Goal: Information Seeking & Learning: Learn about a topic

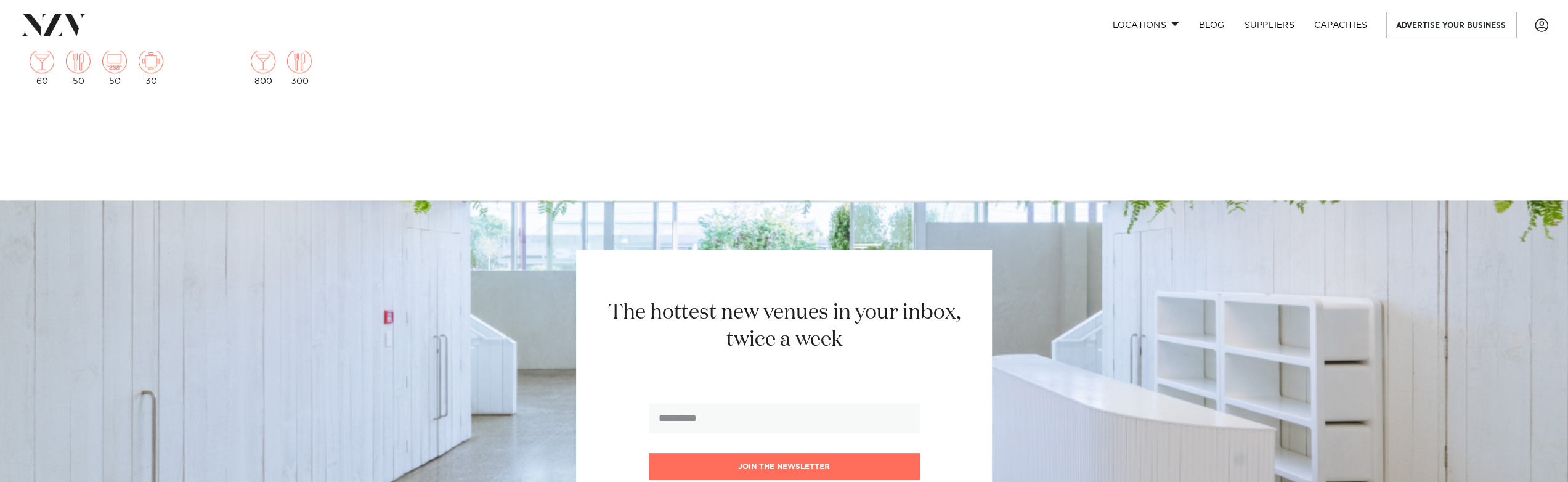
scroll to position [24892, 0]
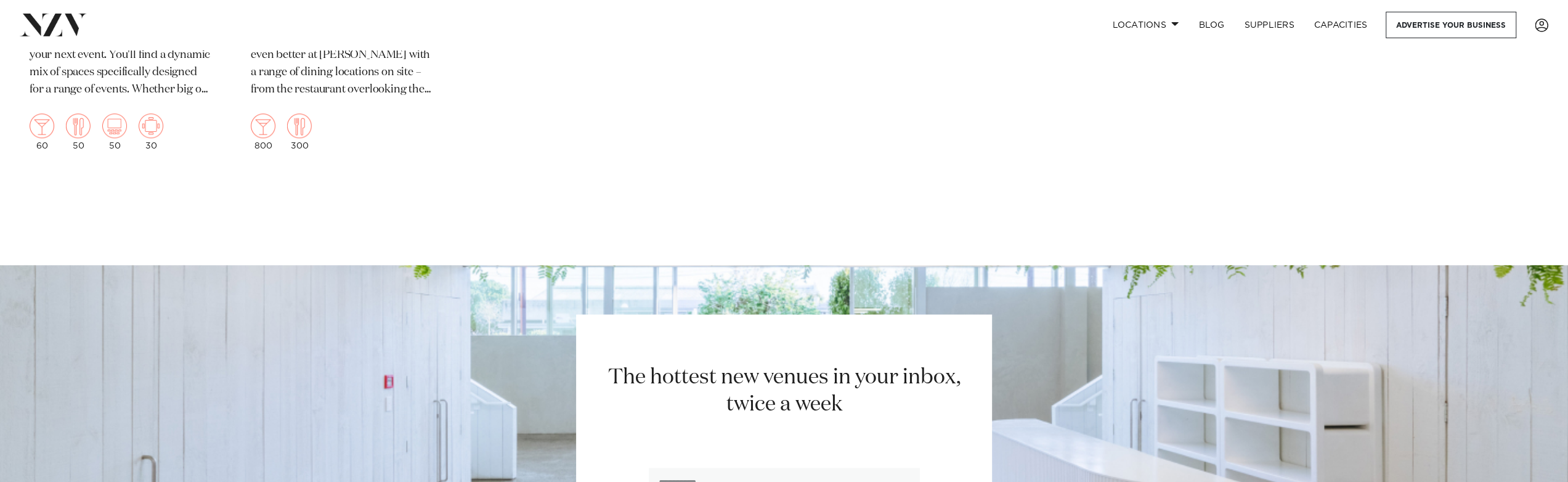
click at [746, 386] on h2 "The hottest new venues in your inbox, twice a week" at bounding box center [784, 391] width 383 height 55
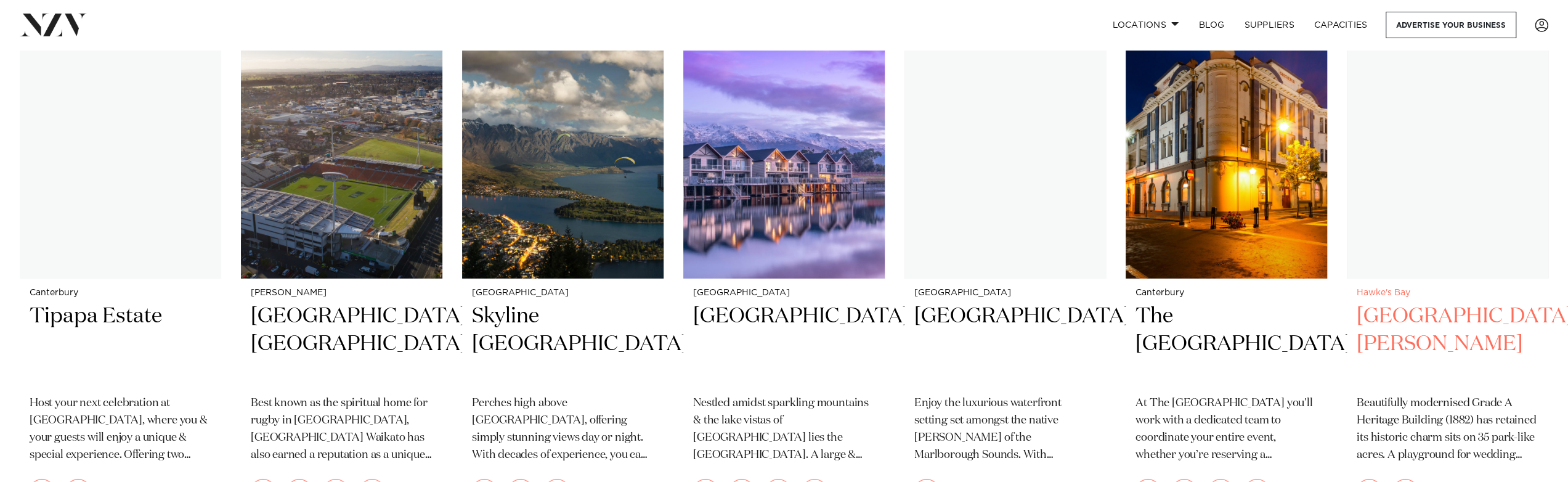
scroll to position [22982, 0]
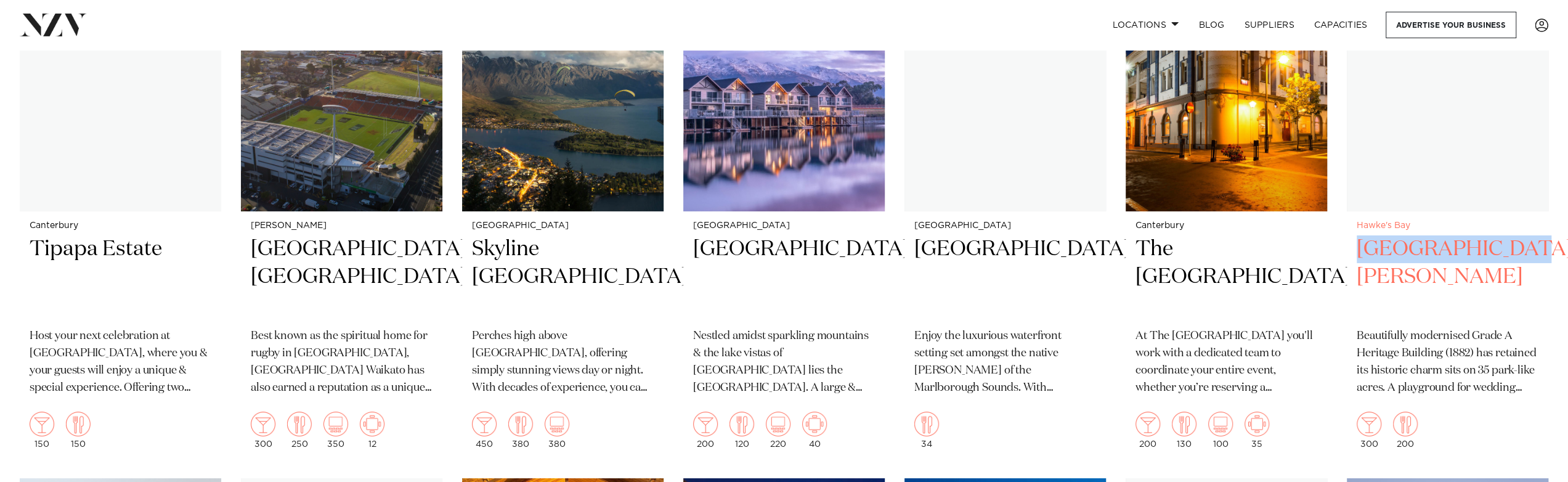
drag, startPoint x: 1555, startPoint y: 220, endPoint x: 1353, endPoint y: 220, distance: 202.0
copy h2 "[GEOGRAPHIC_DATA][PERSON_NAME]"
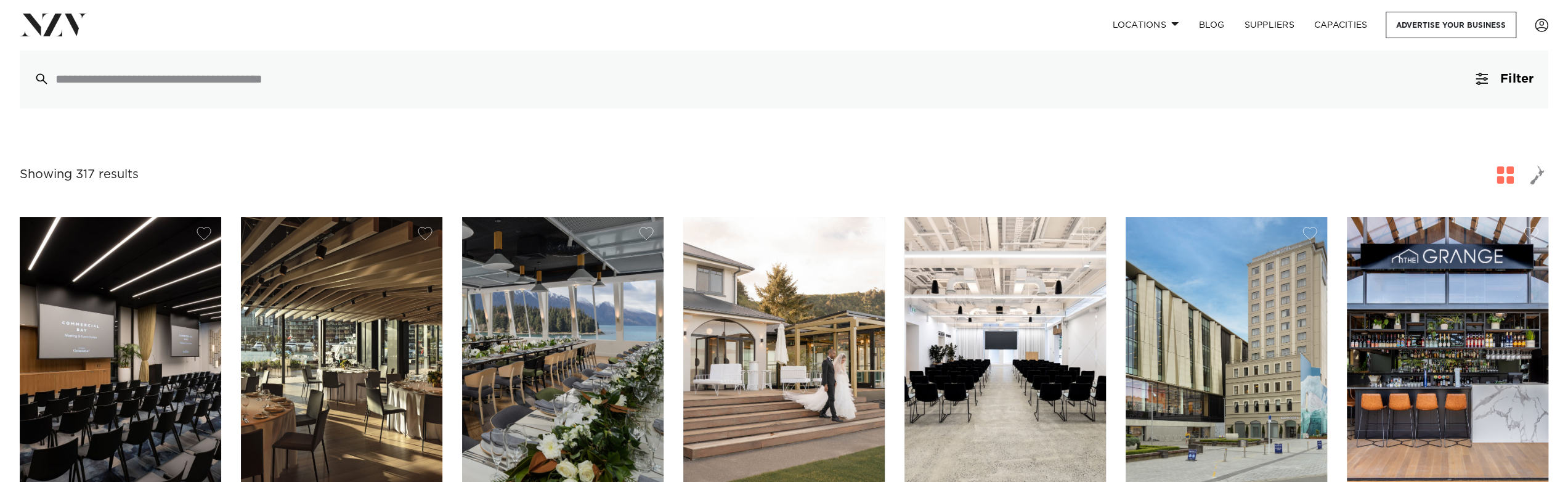
scroll to position [308, 0]
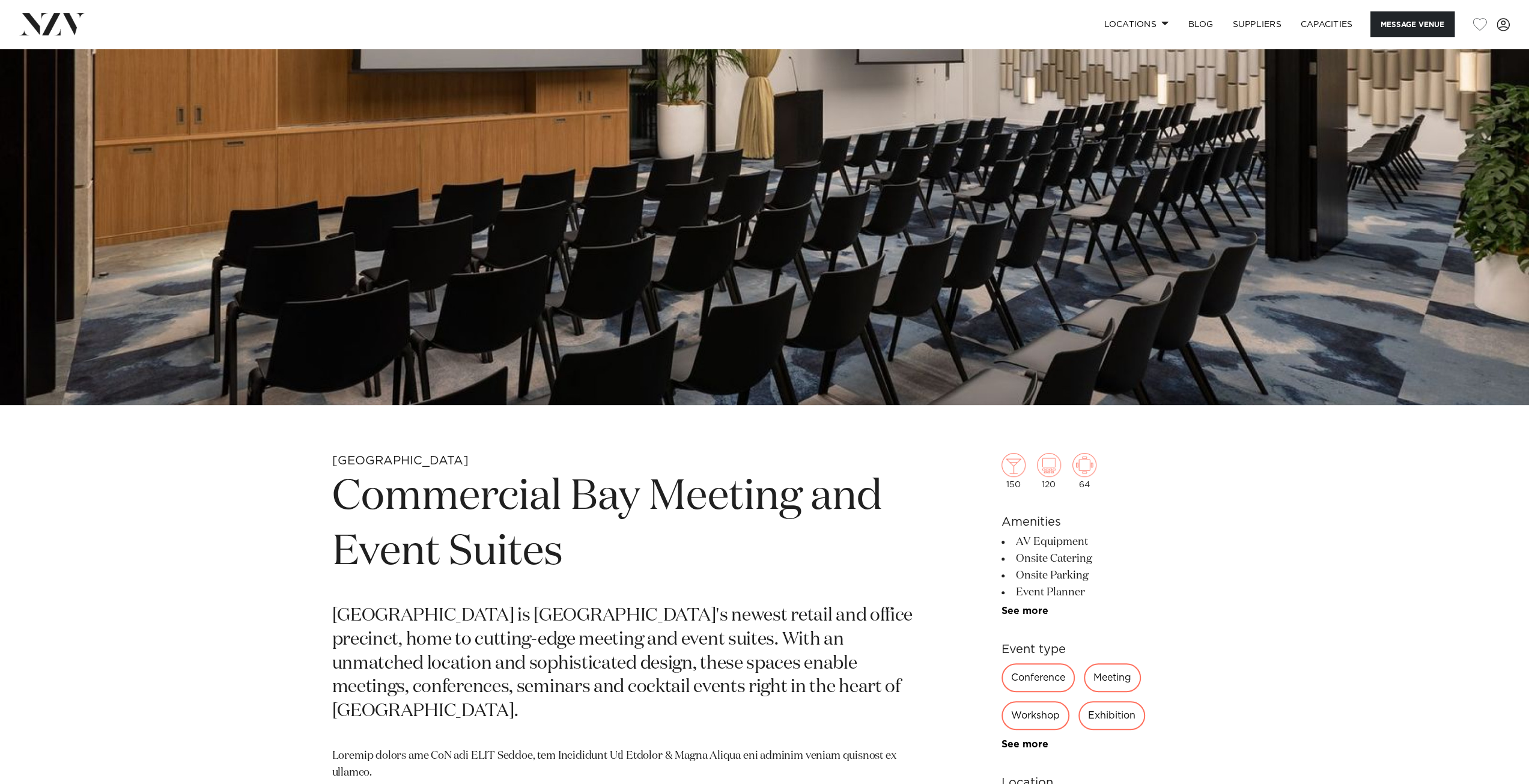
scroll to position [720, 0]
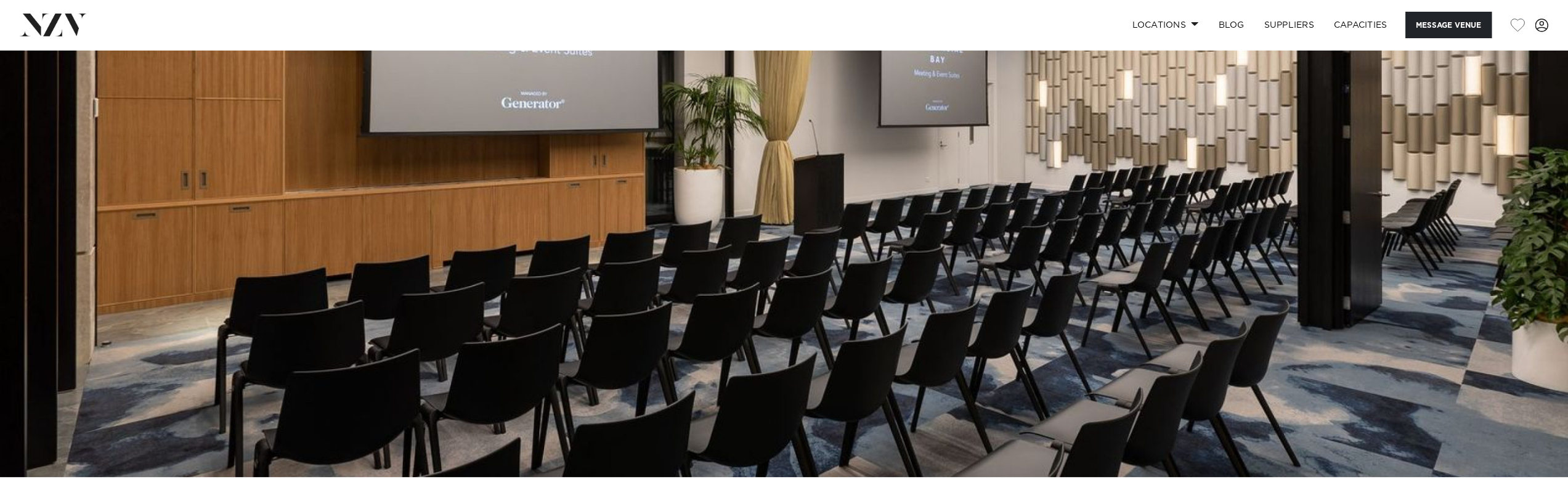
scroll to position [554, 0]
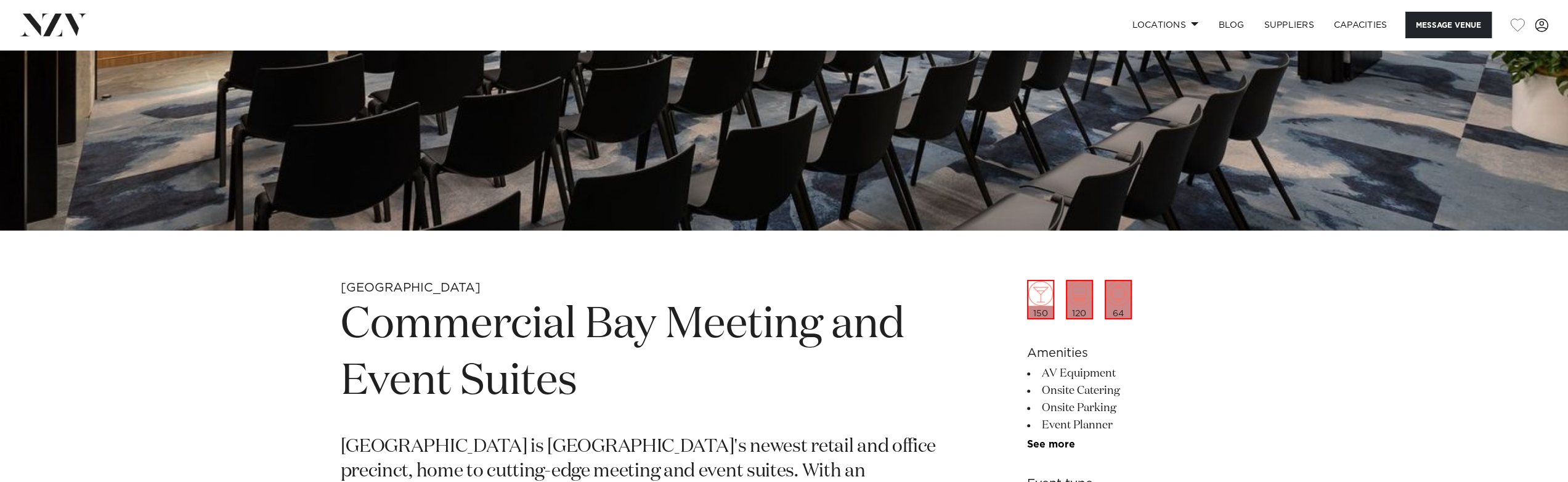
click at [647, 326] on h1 "Commercial Bay Meeting and Event Suites" at bounding box center [640, 353] width 599 height 113
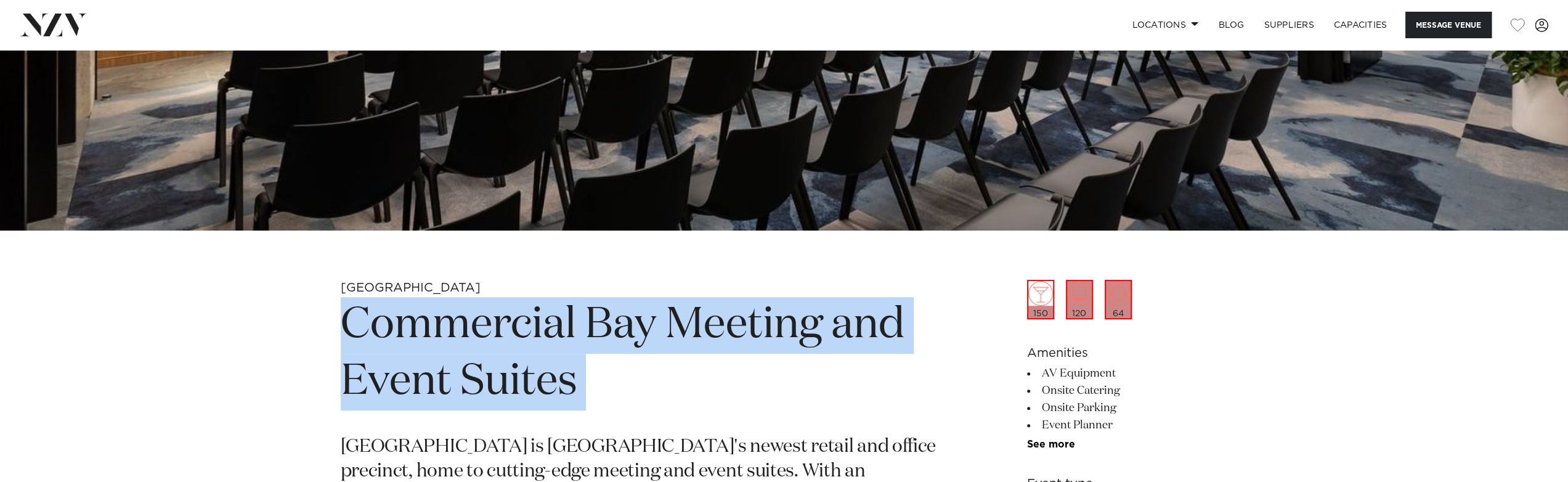
click at [647, 326] on h1 "Commercial Bay Meeting and Event Suites" at bounding box center [640, 353] width 599 height 113
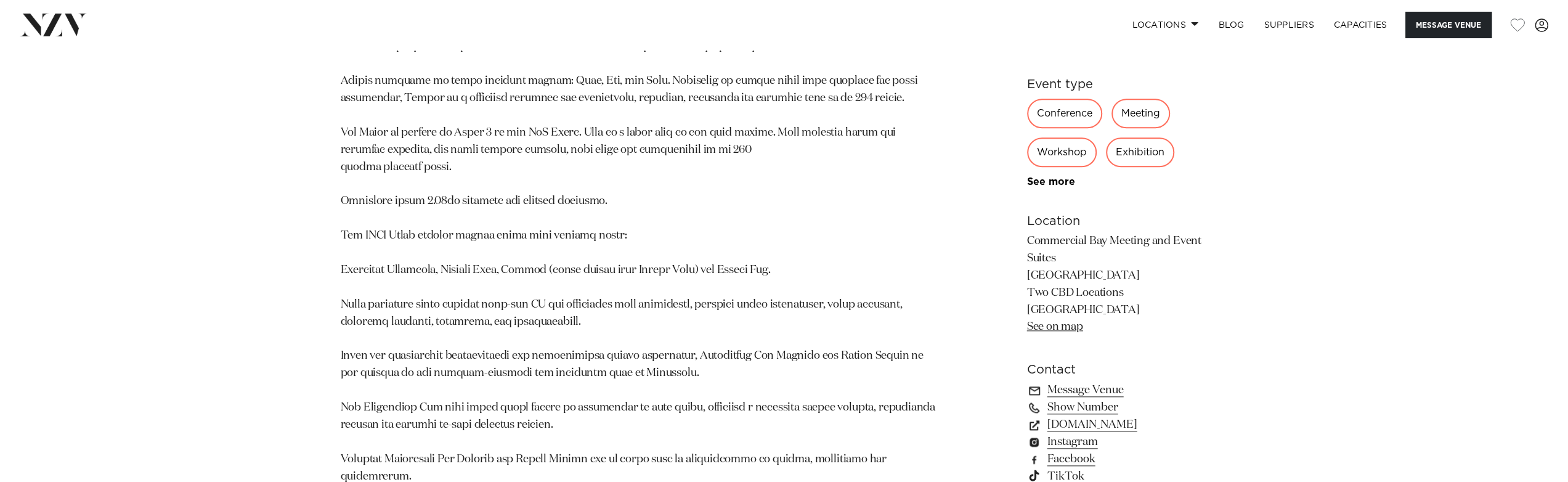
scroll to position [1233, 0]
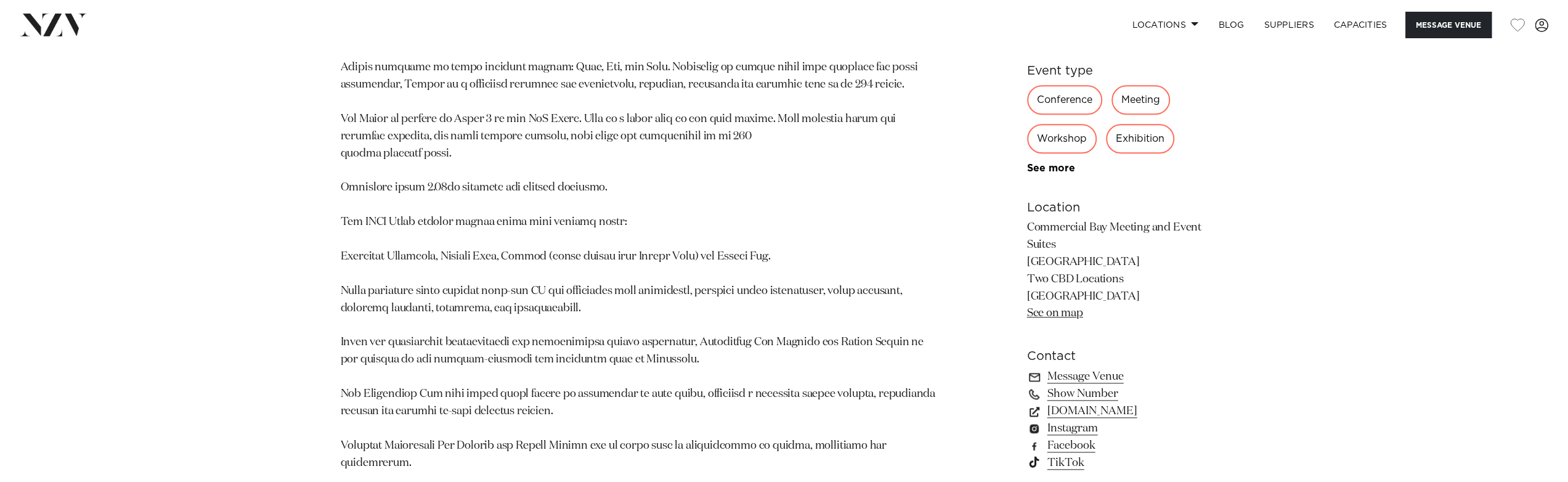
click at [100, 341] on div "Auckland Commercial Bay Meeting and Event Suites Commercial Bay is Auckland's n…" at bounding box center [784, 44] width 1568 height 885
